Goal: Check status: Check status

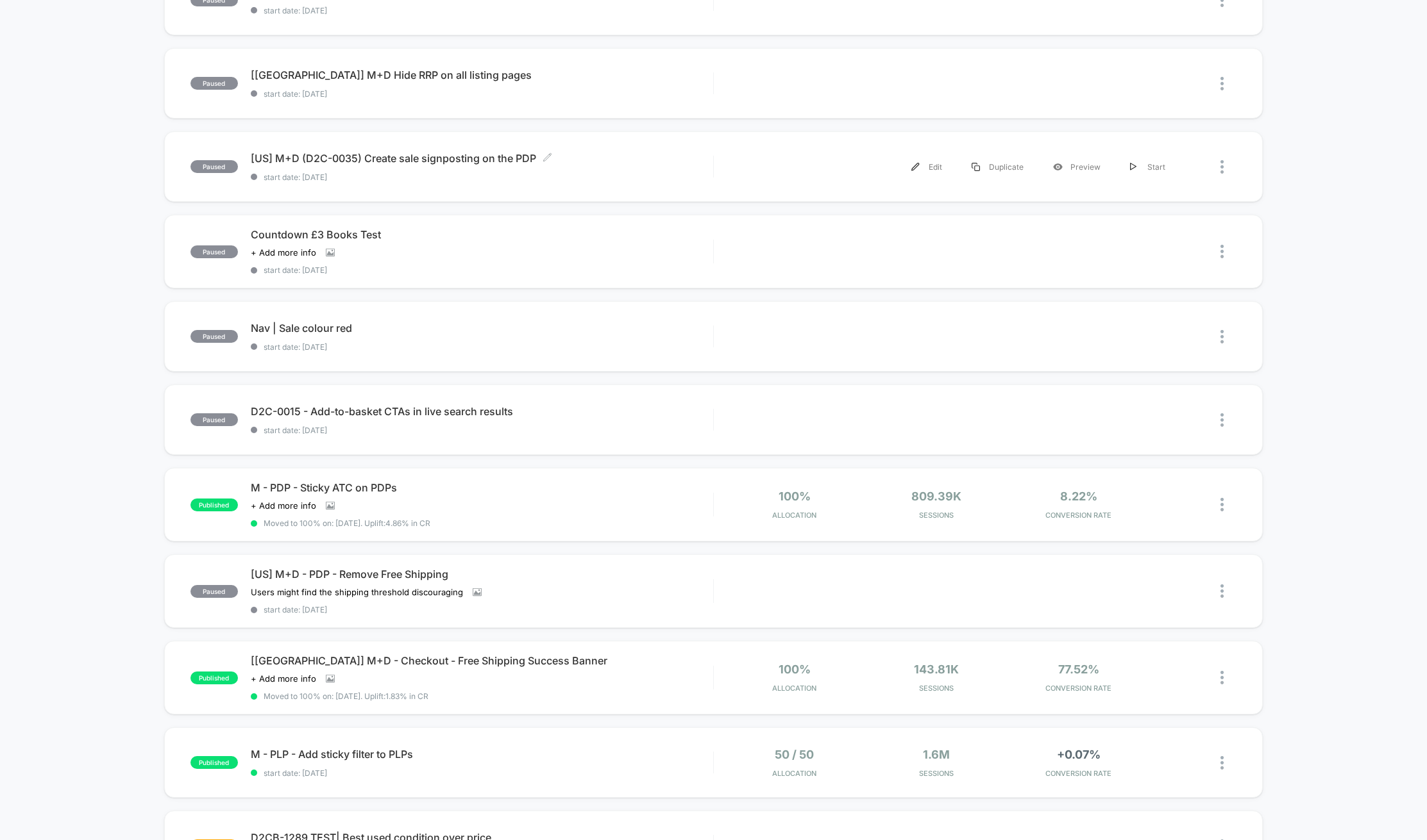
scroll to position [179, 0]
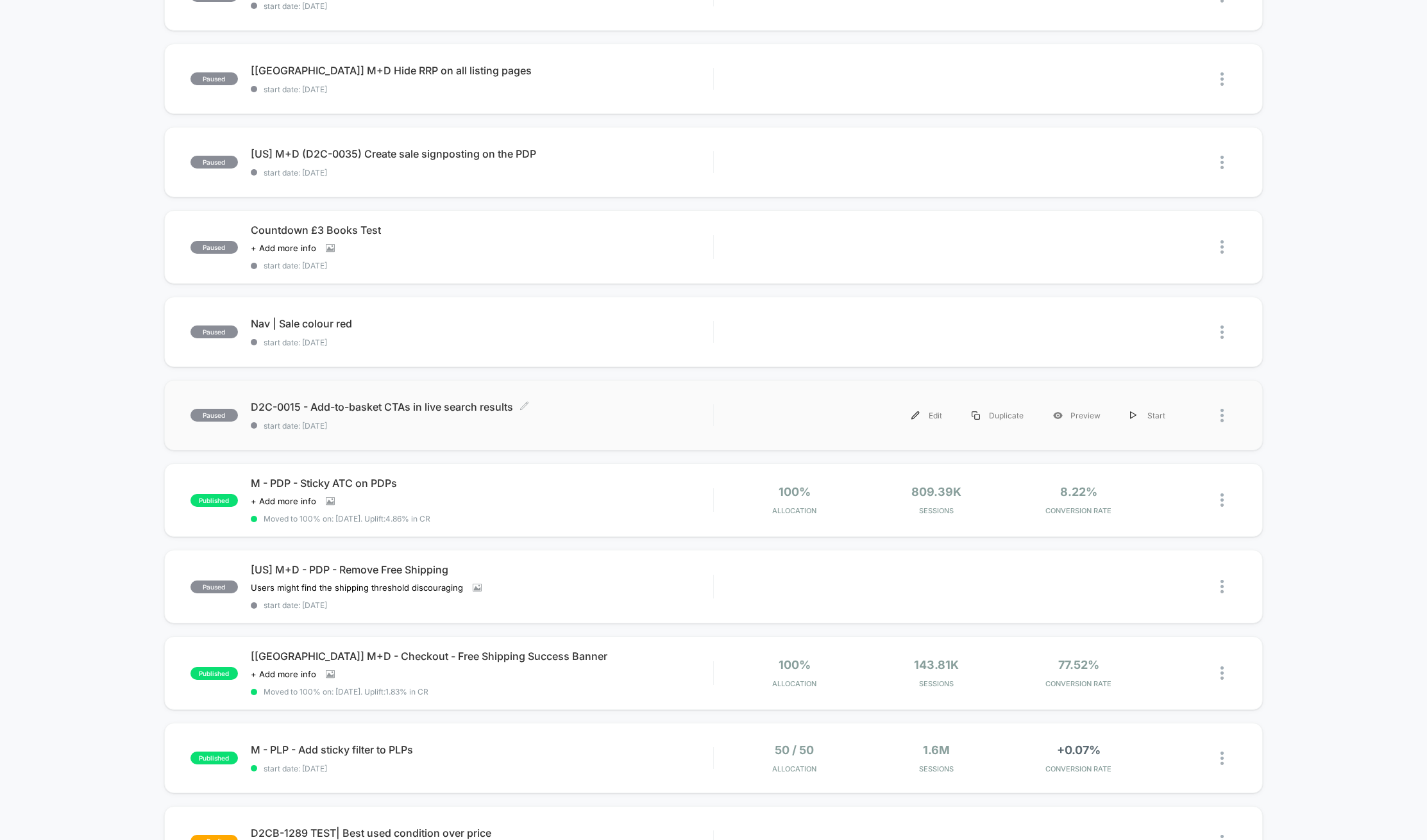
click at [529, 416] on div "D2C-0015 - Add-to-basket CTAs in live search results Click to edit experience d…" at bounding box center [482, 415] width 463 height 30
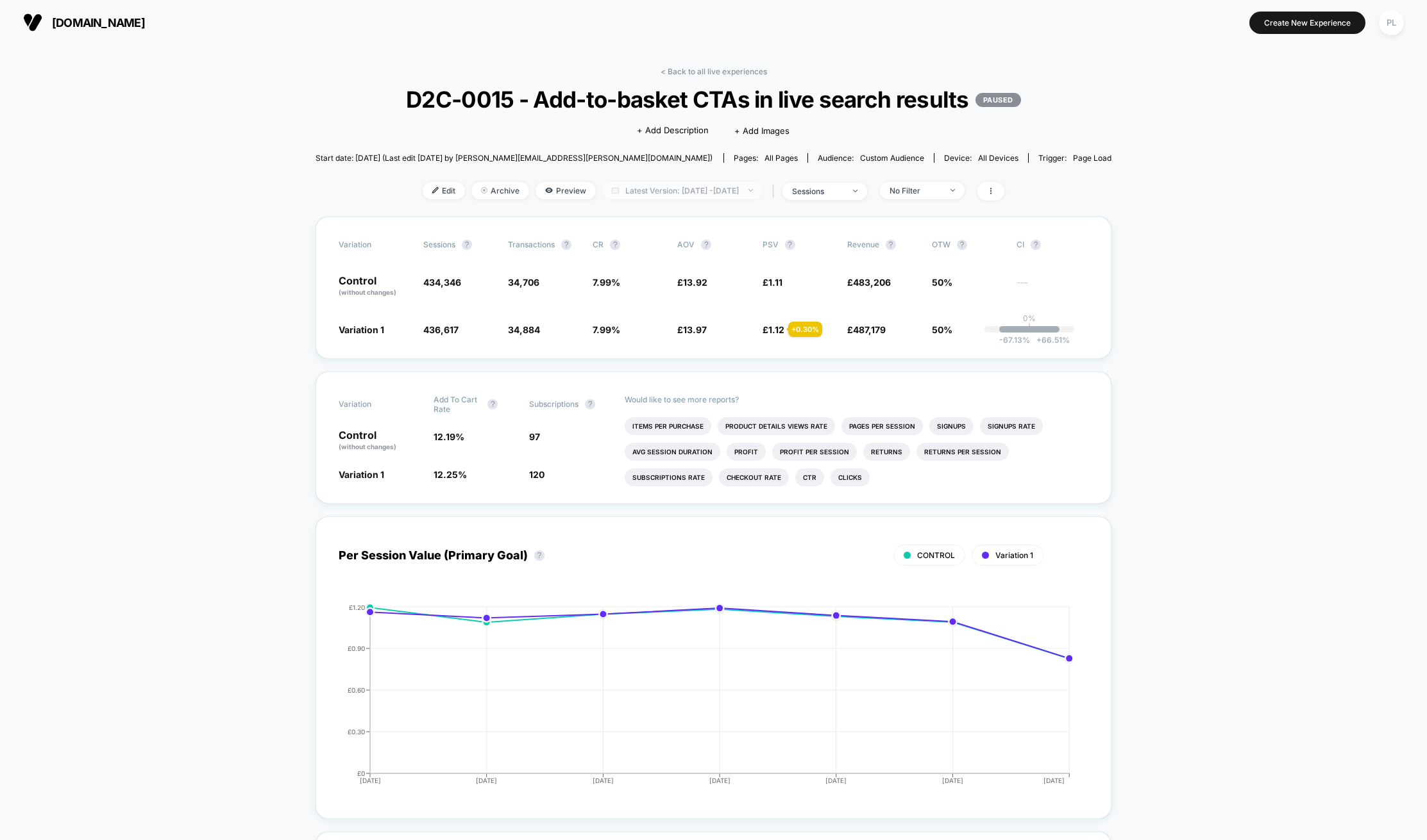
click at [645, 192] on span "Latest Version: [DATE] - [DATE]" at bounding box center [682, 191] width 160 height 17
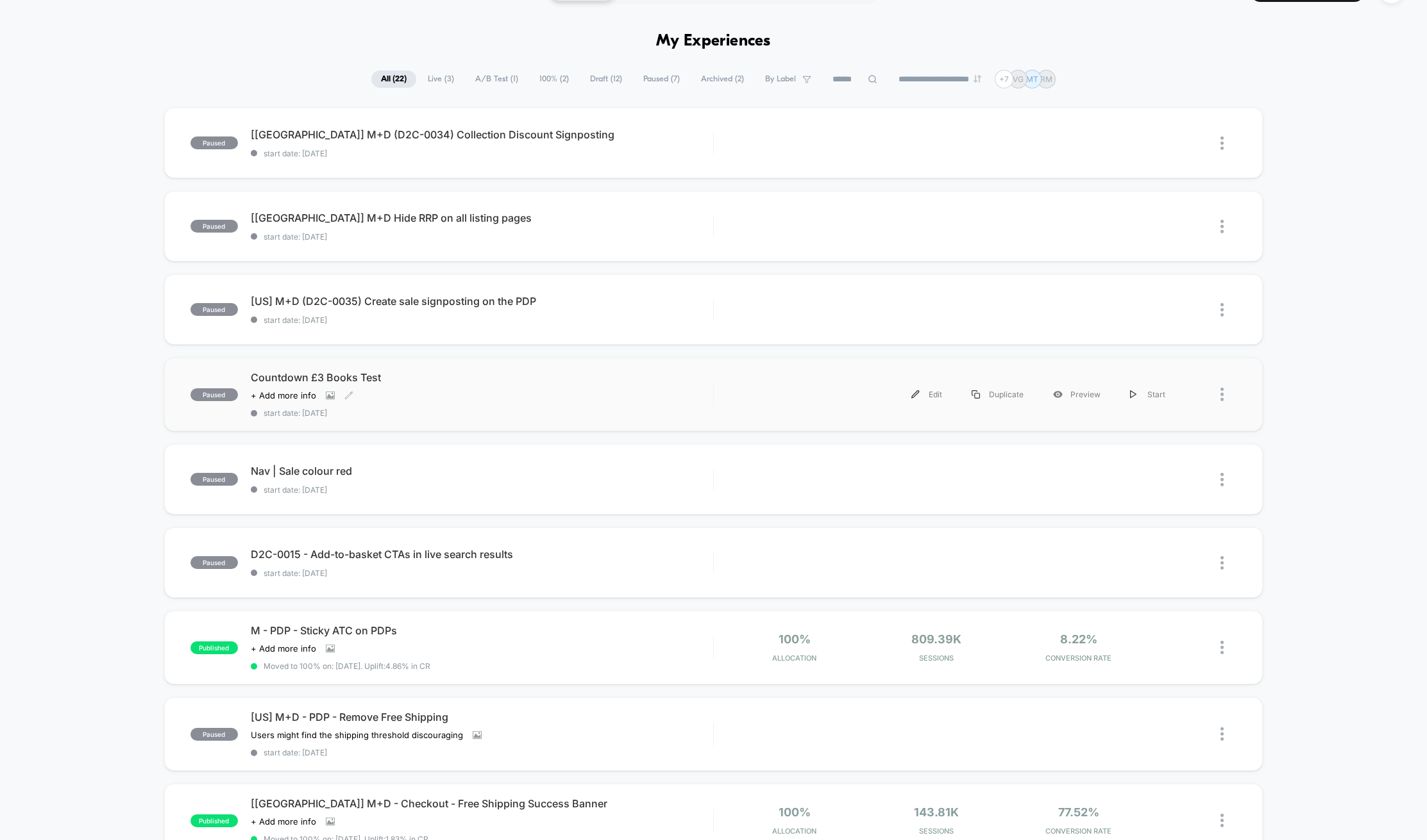
scroll to position [34, 0]
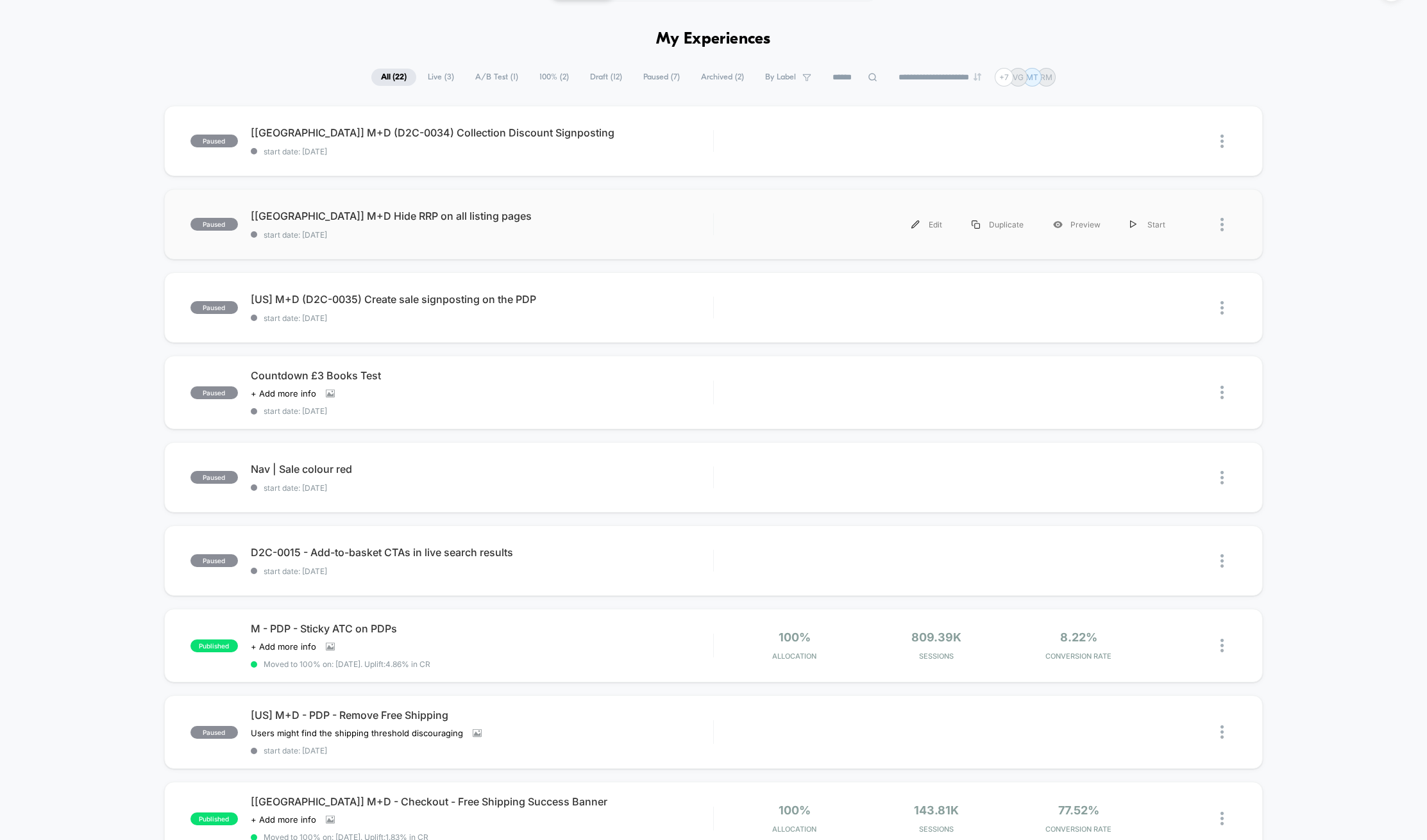
click at [402, 205] on div "paused [[GEOGRAPHIC_DATA]] M+D Hide RRP on all listing pages start date: [DATE]…" at bounding box center [713, 225] width 1098 height 71
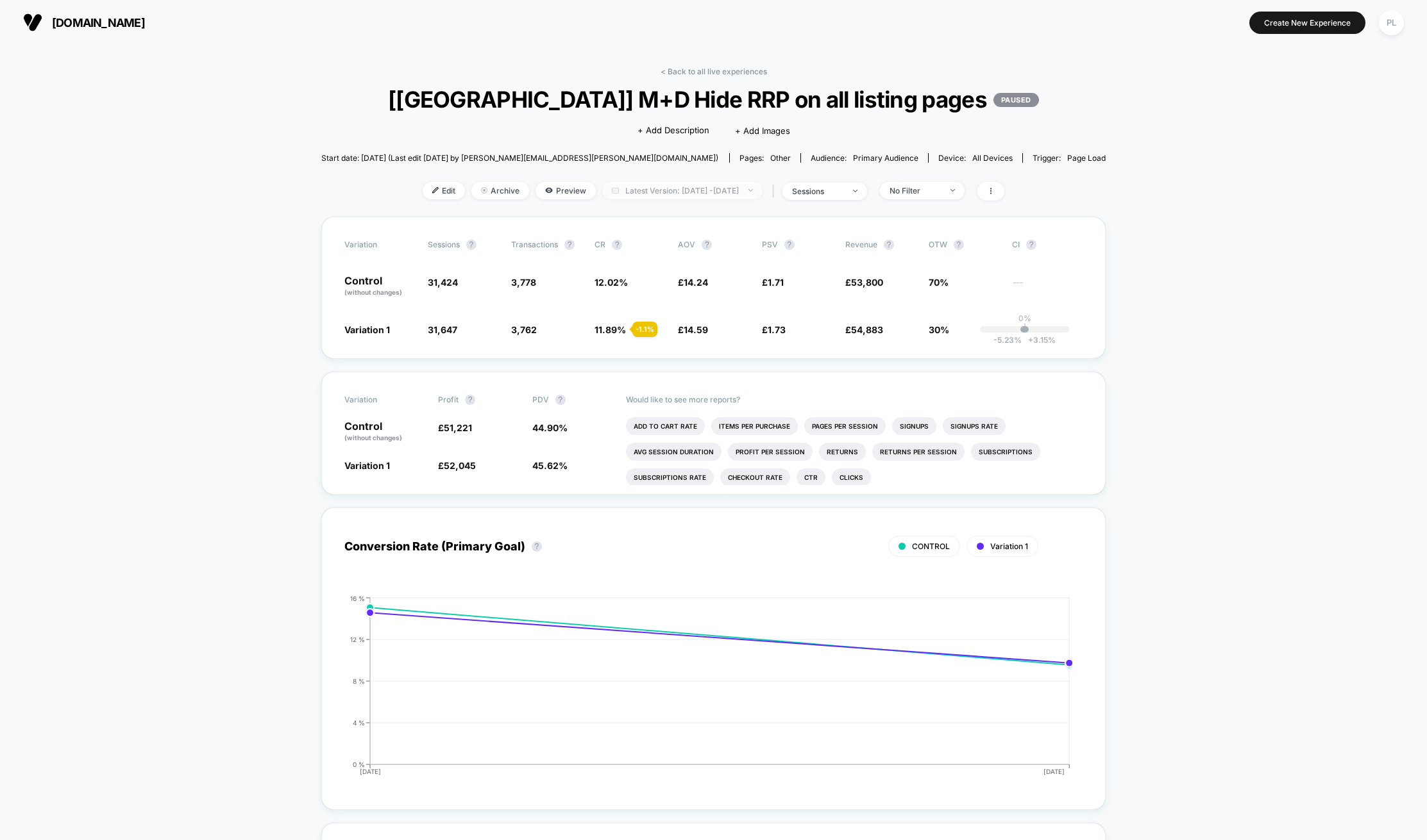
click at [697, 191] on span "Latest Version: [DATE] - [DATE]" at bounding box center [682, 191] width 160 height 17
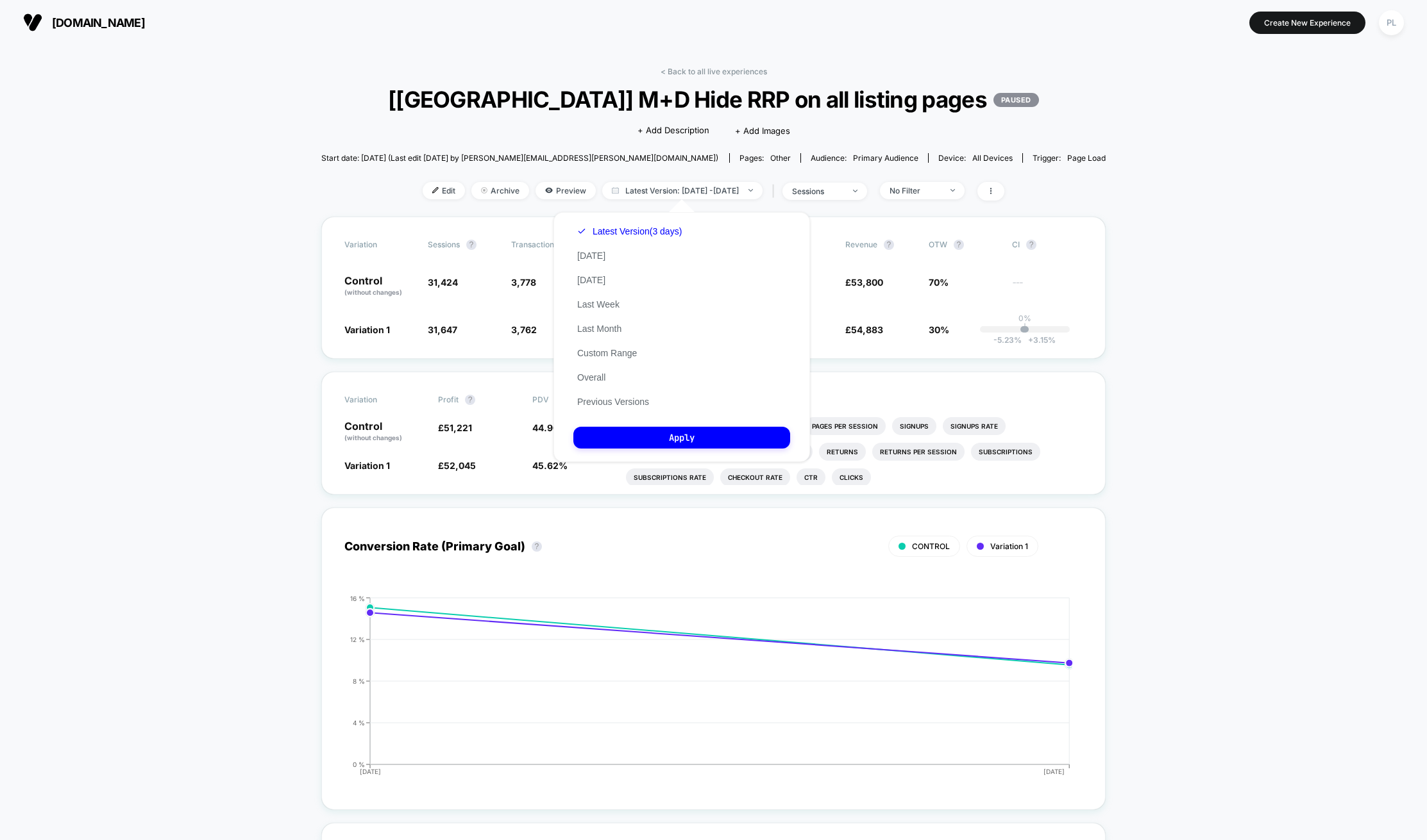
click at [603, 390] on div "Latest Version (3 days) [DATE] [DATE] Last Week Last Month Custom Range Overall…" at bounding box center [630, 316] width 112 height 195
click at [601, 401] on button "Previous Versions" at bounding box center [613, 402] width 79 height 12
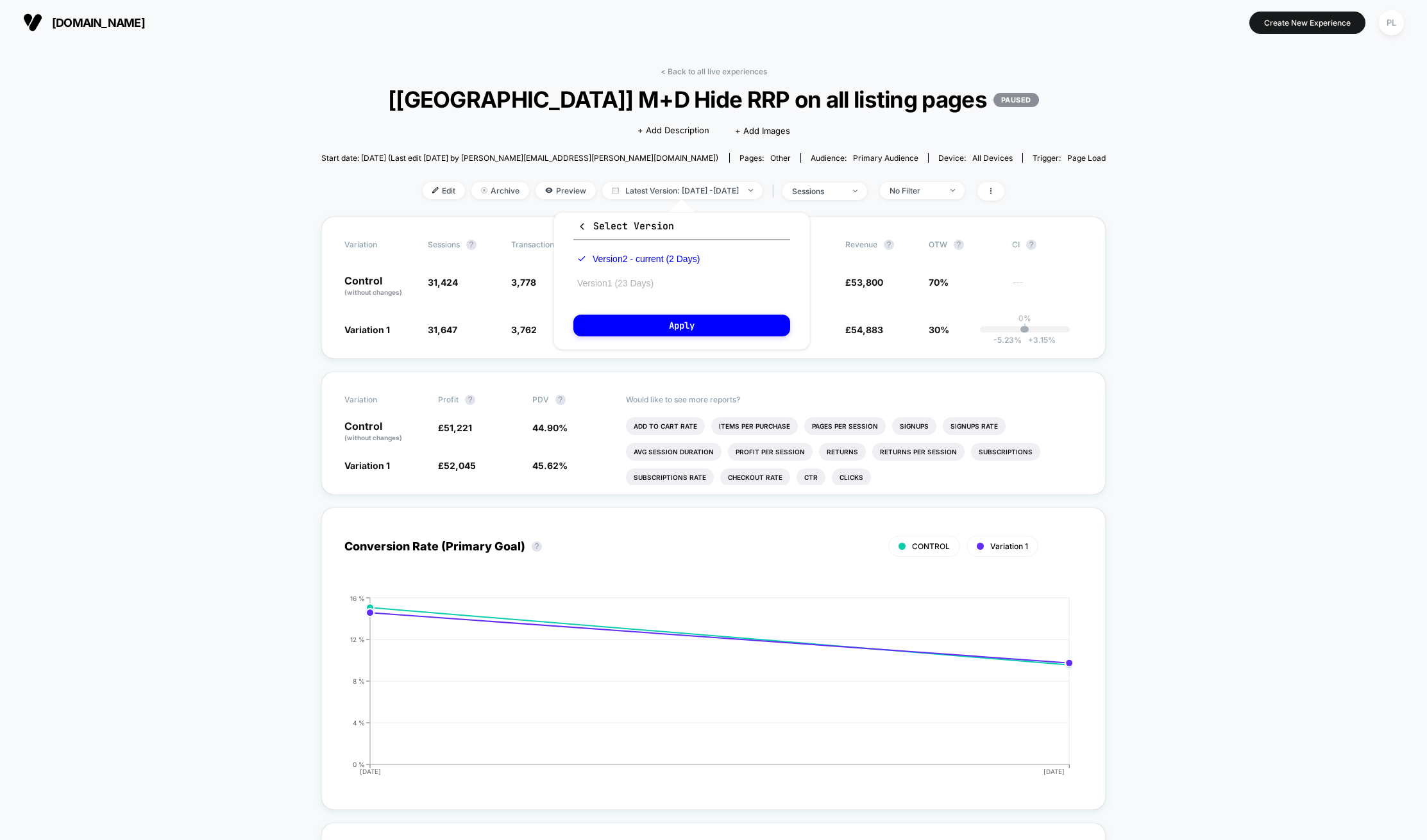
click at [626, 284] on button "Version 1 (23 Days)" at bounding box center [615, 283] width 84 height 12
click at [682, 328] on button "Apply" at bounding box center [682, 325] width 217 height 22
